Goal: Task Accomplishment & Management: Manage account settings

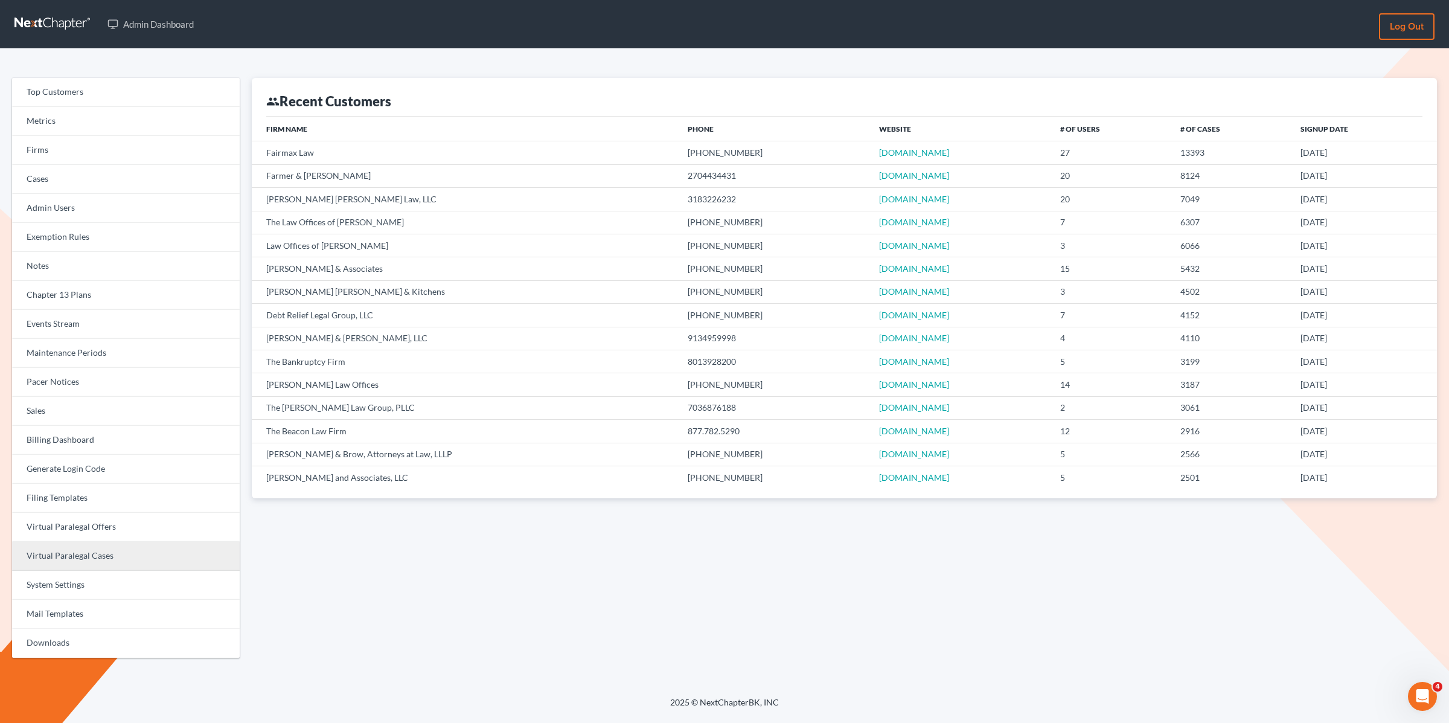
click at [117, 548] on link "Virtual Paralegal Cases" at bounding box center [126, 556] width 228 height 29
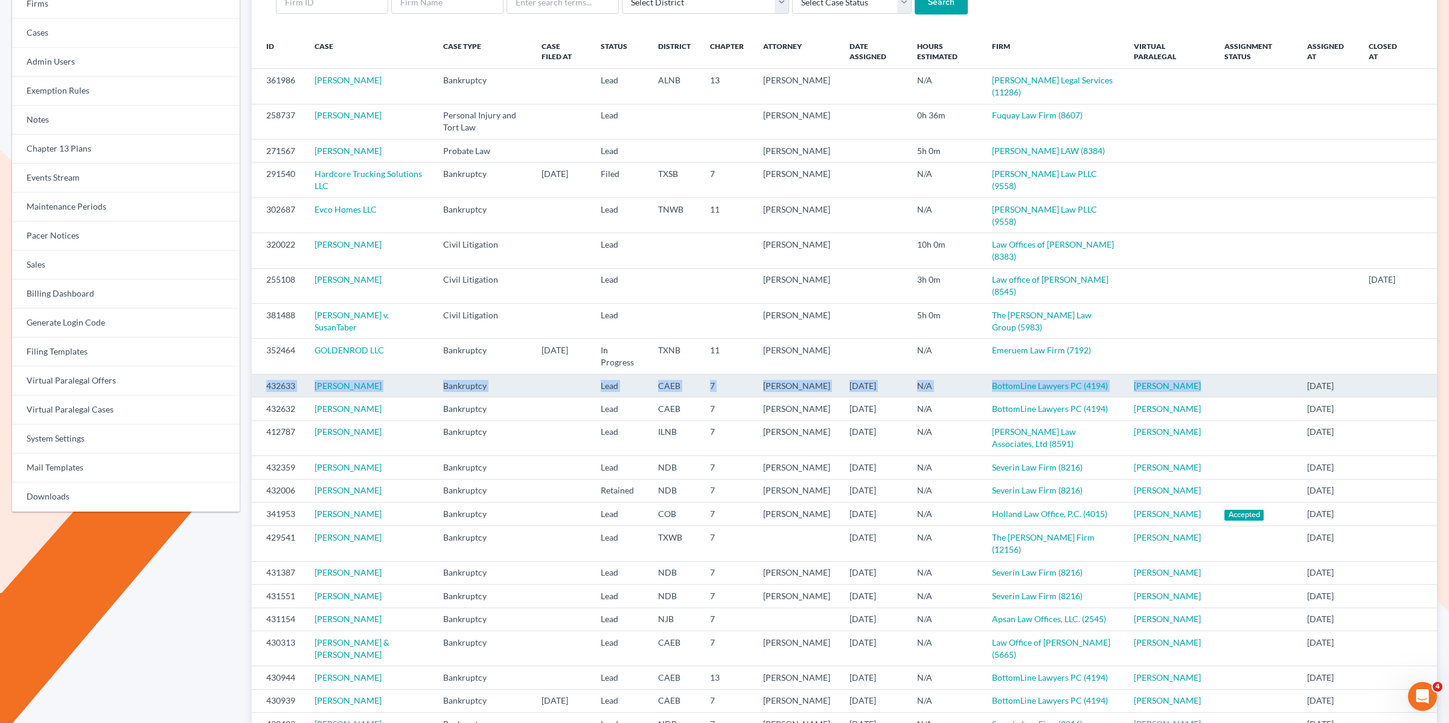
drag, startPoint x: 1204, startPoint y: 373, endPoint x: 255, endPoint y: 364, distance: 948.5
click at [257, 374] on tr "432633 Heidi Haun Bankruptcy Lead CAEB 7 Richard Hall 08/15/2025 N/A BottomLine…" at bounding box center [844, 385] width 1185 height 23
copy tr "432633 Heidi Haun Bankruptcy Lead CAEB 7 Richard Hall 08/15/2025 N/A BottomLine…"
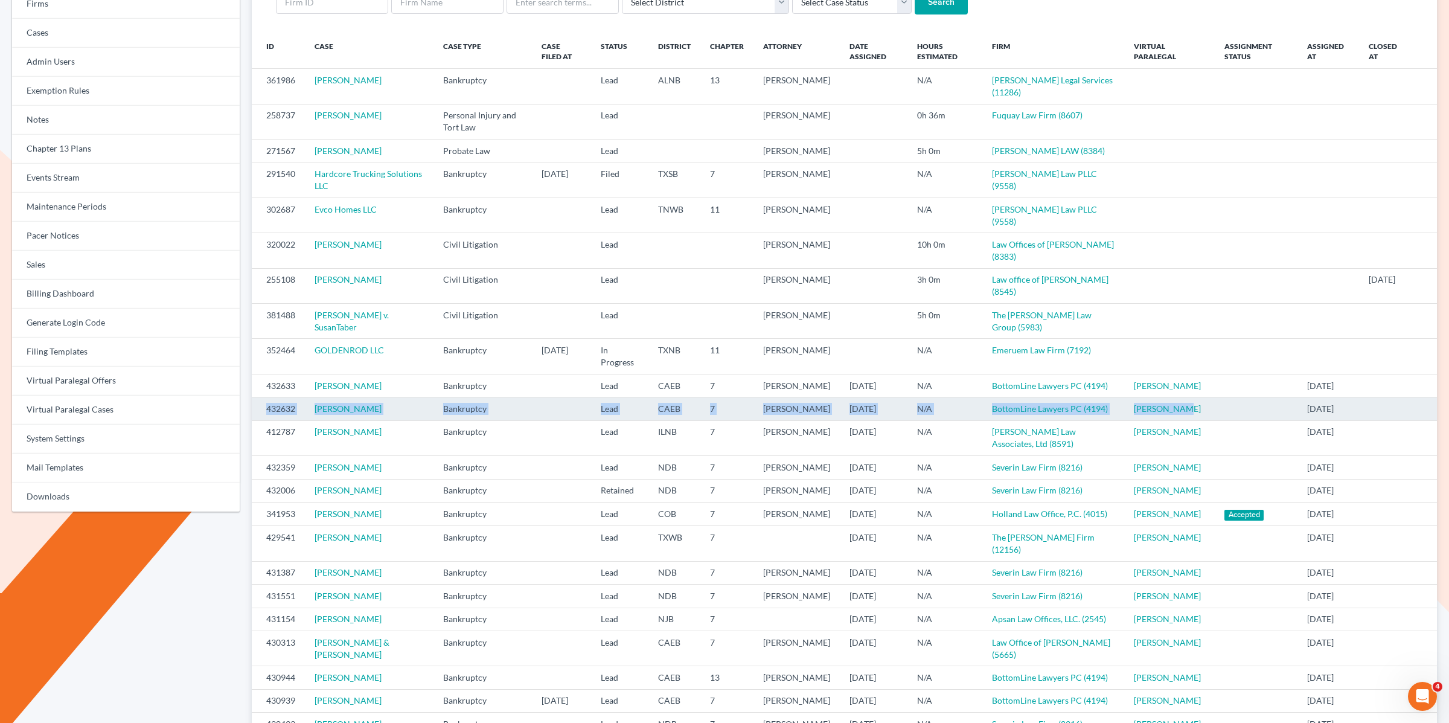
drag, startPoint x: 1006, startPoint y: 414, endPoint x: 263, endPoint y: 401, distance: 742.7
click at [266, 400] on tr "432632 Jessica Wright Bankruptcy Lead CAEB 7 Richard Hall 08/15/2025 N/A Bottom…" at bounding box center [844, 408] width 1185 height 23
copy tr "432632 Jessica Wright Bankruptcy Lead CAEB 7 Richard Hall 08/15/2025 N/A Bottom…"
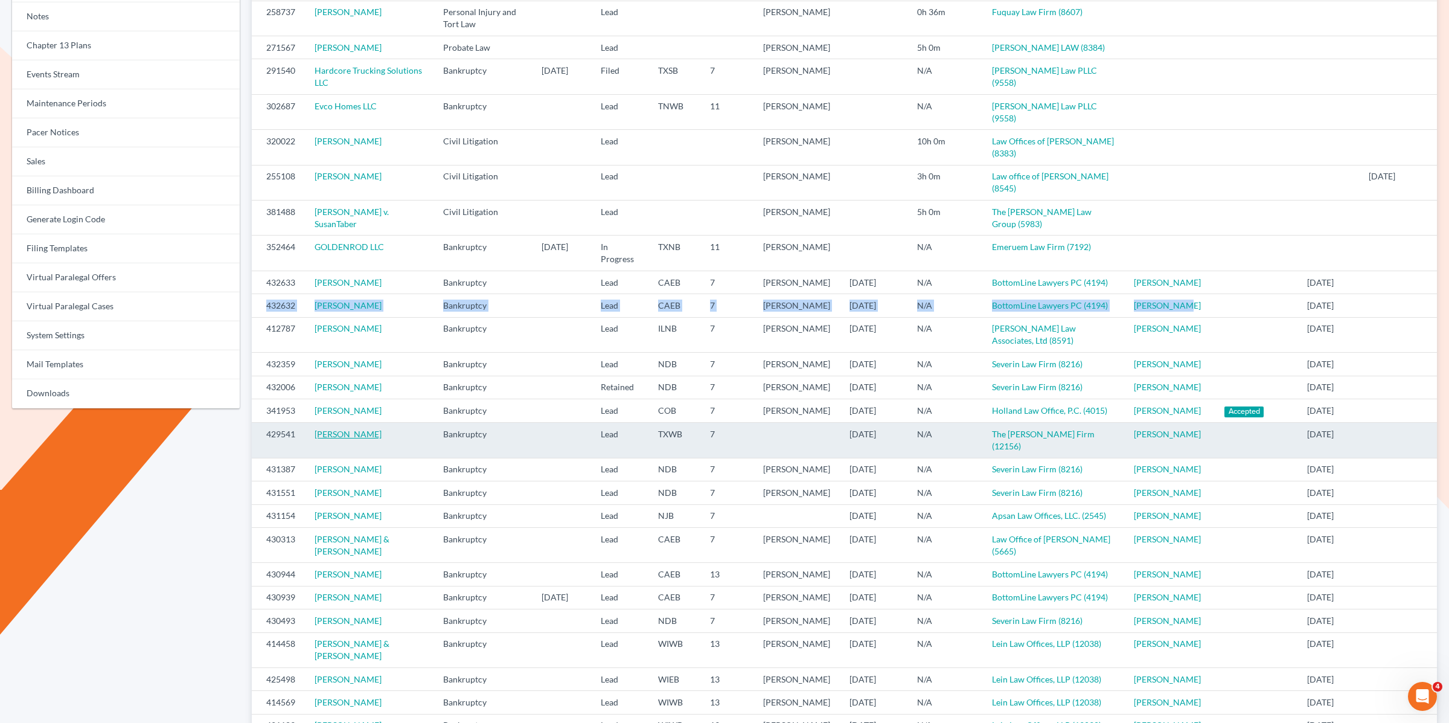
scroll to position [251, 0]
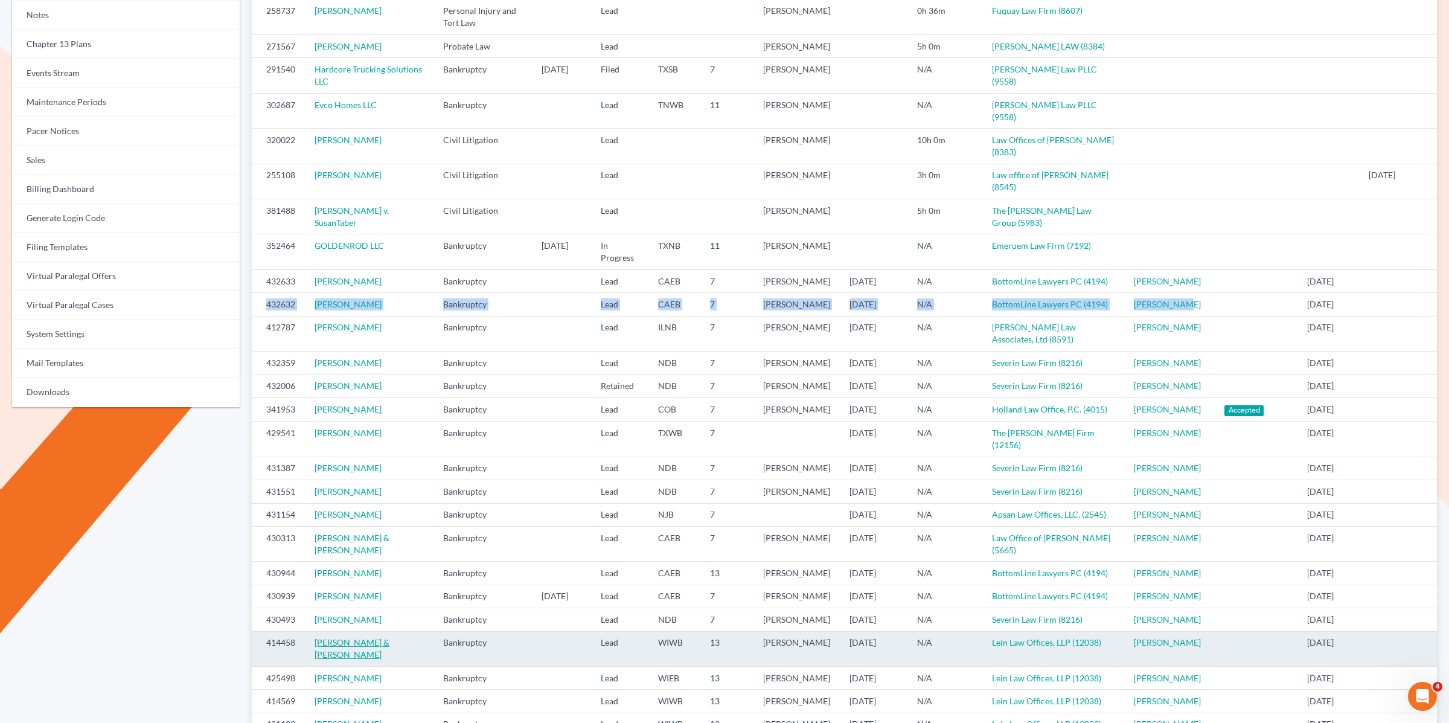
click at [362, 659] on link "[PERSON_NAME] & [PERSON_NAME]" at bounding box center [352, 648] width 75 height 22
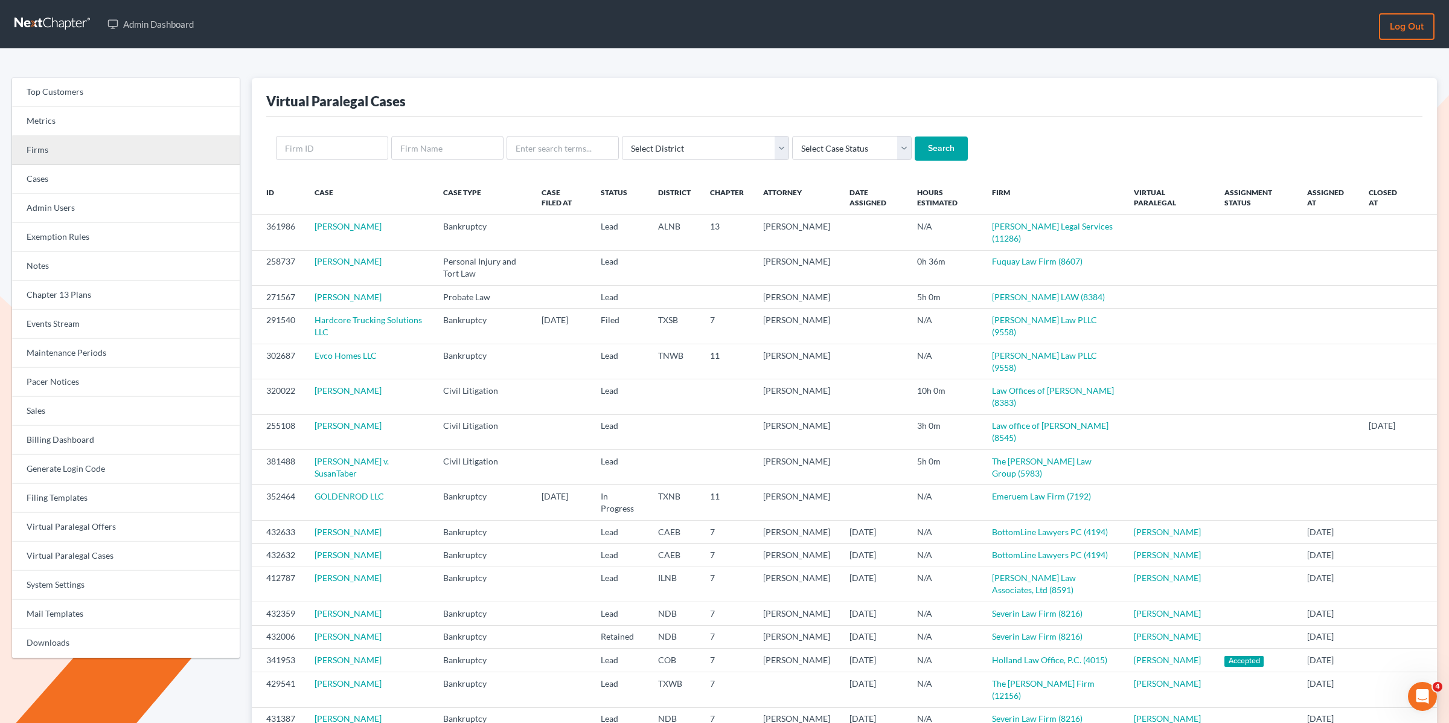
click at [74, 150] on link "Firms" at bounding box center [126, 150] width 228 height 29
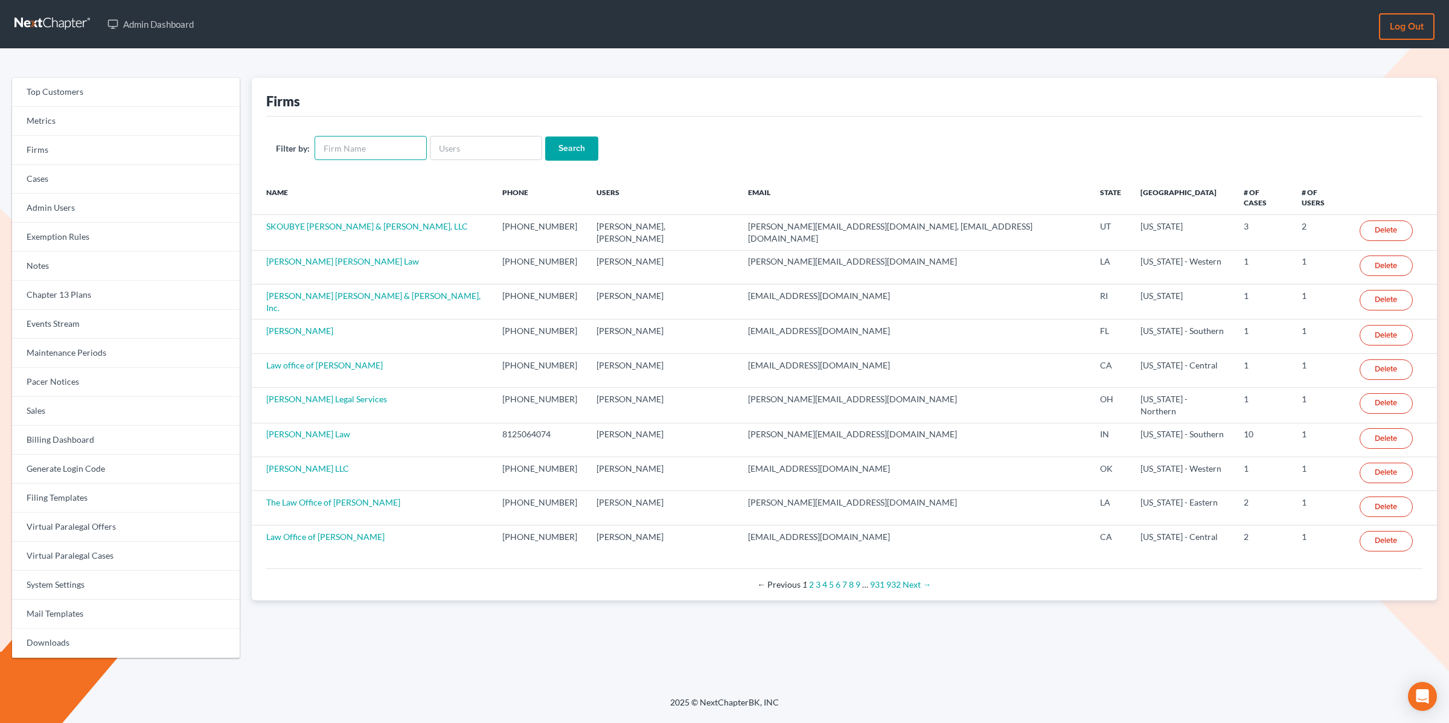
click at [335, 147] on input "text" at bounding box center [371, 148] width 112 height 24
type input "[PERSON_NAME]"
click at [563, 161] on form "Filter by: christiaan Search" at bounding box center [844, 148] width 1137 height 25
click at [568, 144] on input "Search" at bounding box center [571, 148] width 53 height 24
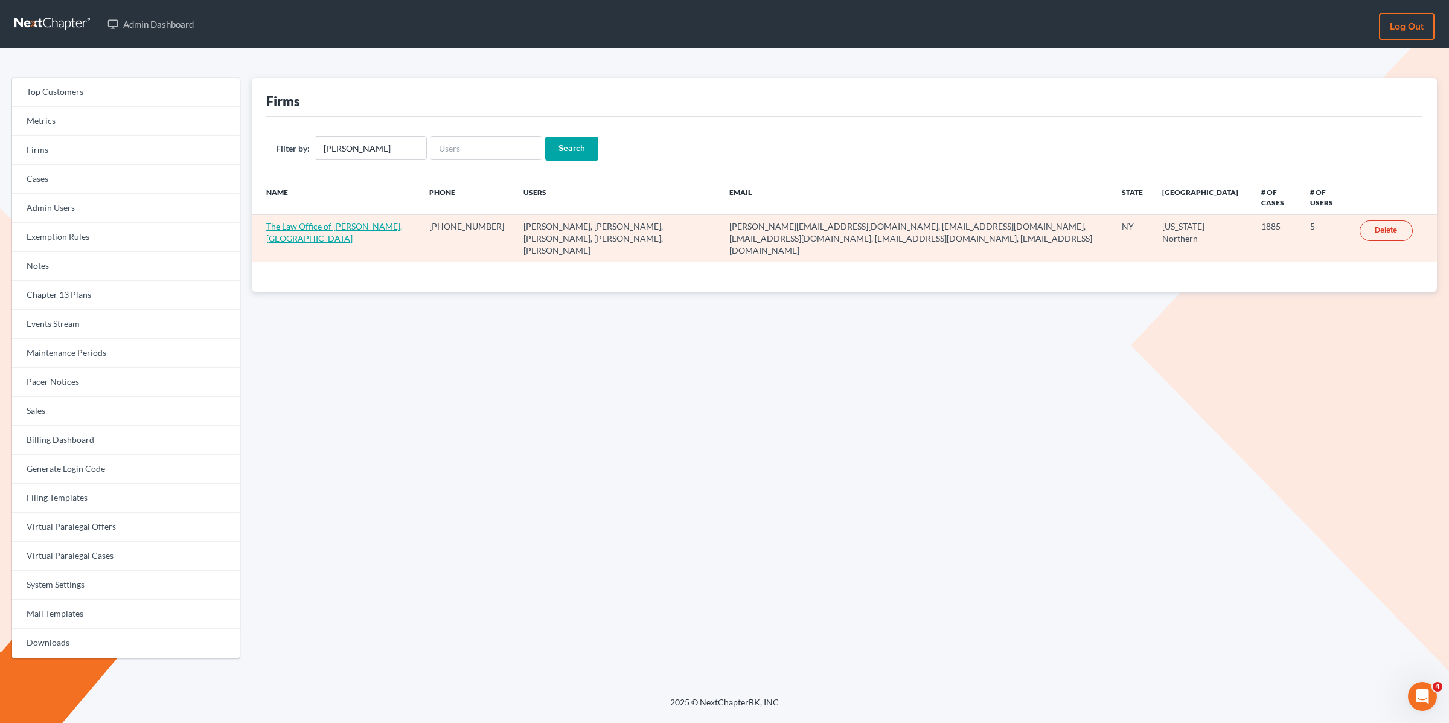
click at [336, 229] on link "The Law Office of [PERSON_NAME], [GEOGRAPHIC_DATA]" at bounding box center [334, 232] width 136 height 22
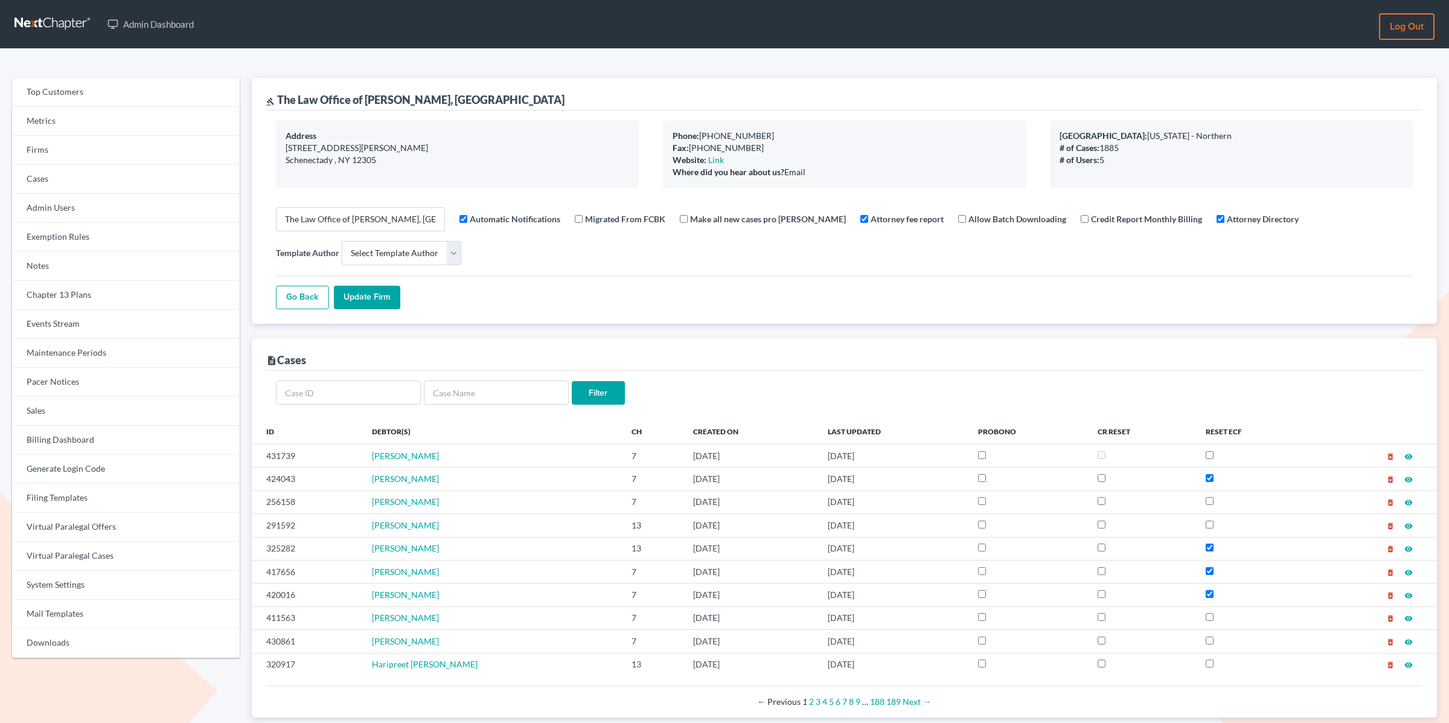
select select
